Goal: Navigation & Orientation: Find specific page/section

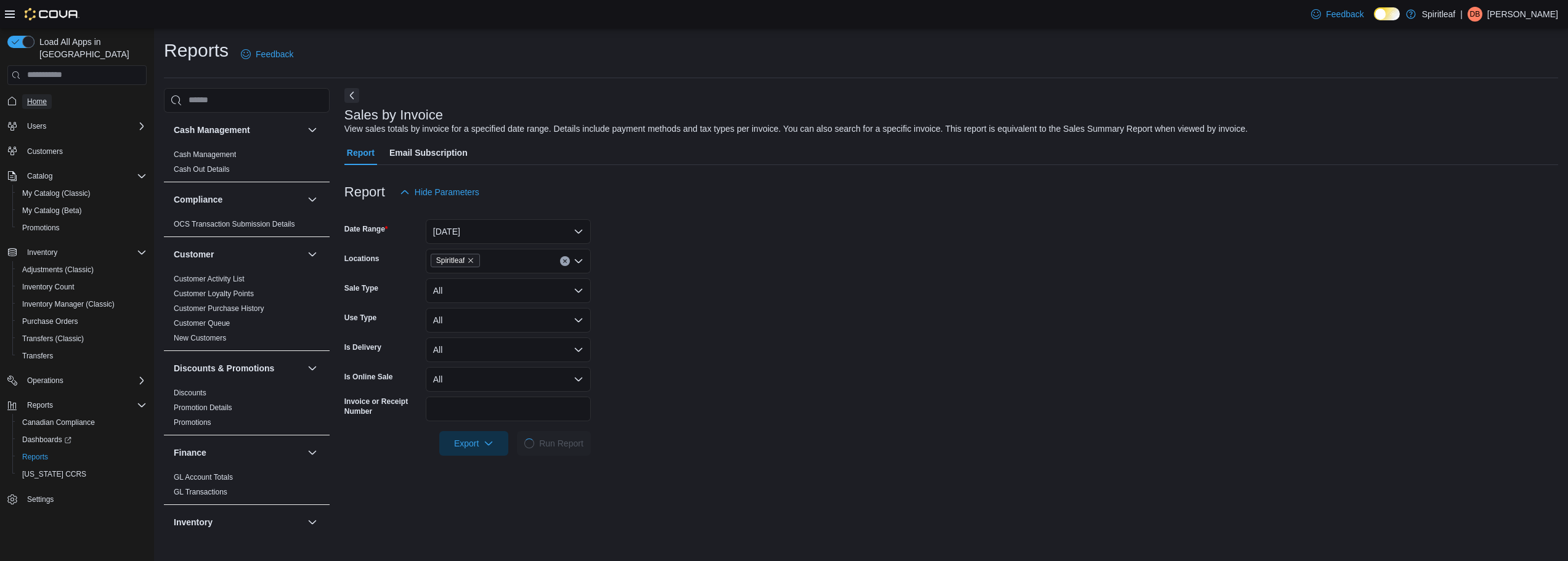
click at [39, 95] on span "Home" at bounding box center [37, 101] width 20 height 14
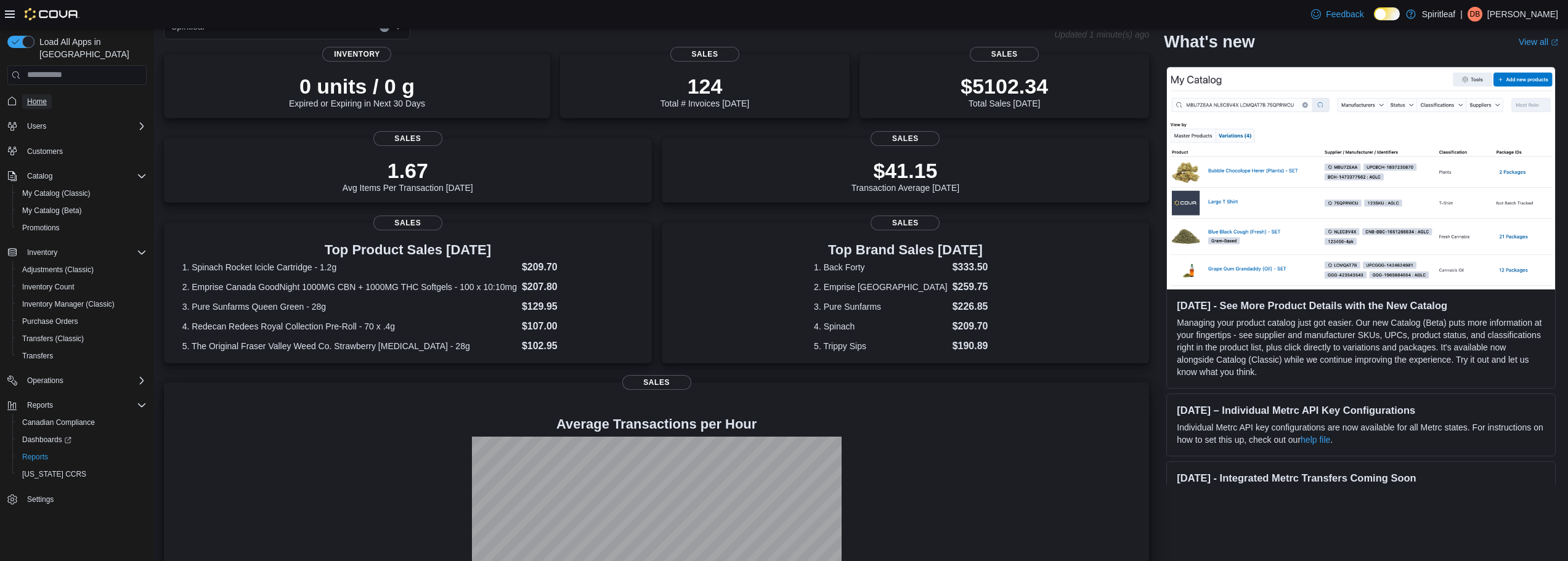
scroll to position [160, 0]
